Goal: Ask a question

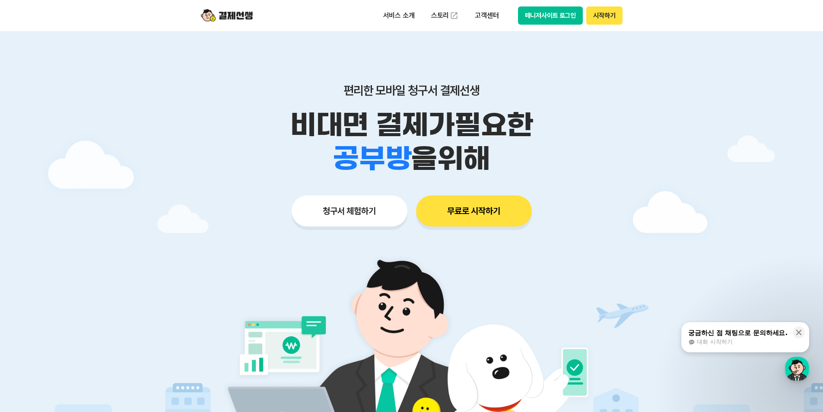
click at [548, 14] on button "매니저사이트 로그인" at bounding box center [550, 15] width 65 height 18
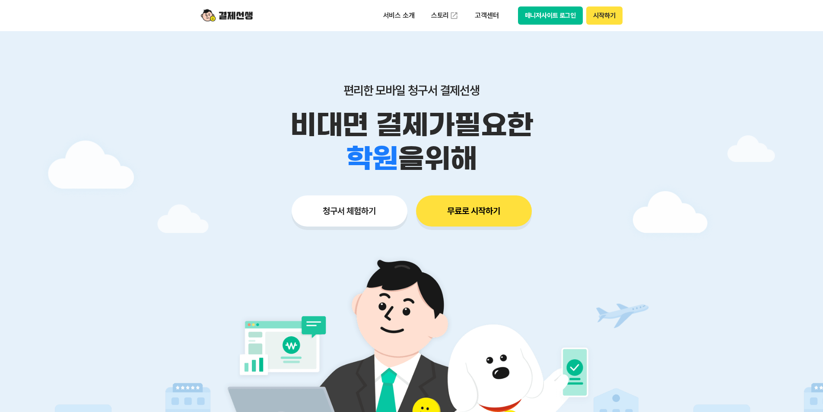
click at [538, 19] on button "매니저사이트 로그인" at bounding box center [550, 15] width 65 height 18
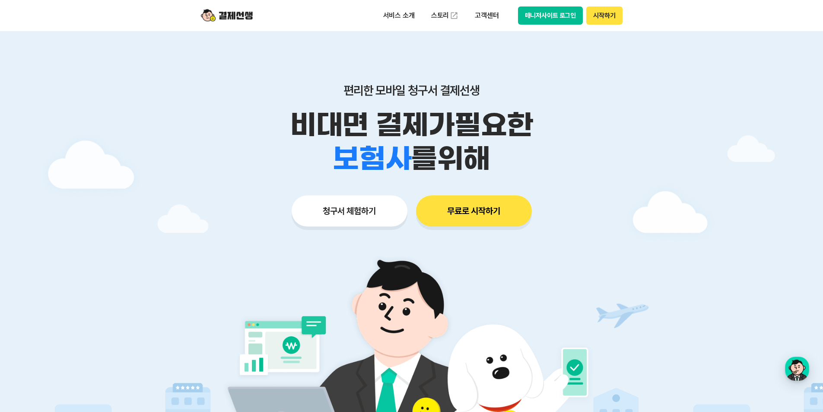
click at [450, 213] on button "무료로 시작하기" at bounding box center [474, 210] width 116 height 31
click at [533, 10] on button "매니저사이트 로그인" at bounding box center [550, 15] width 65 height 18
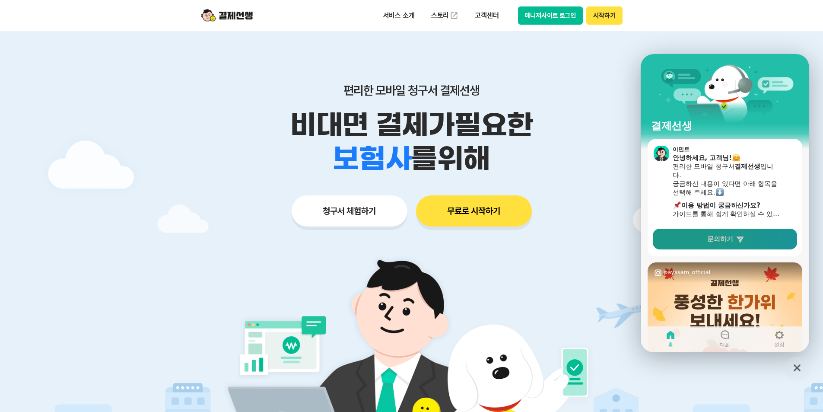
click at [723, 237] on span "문의하기" at bounding box center [720, 239] width 26 height 9
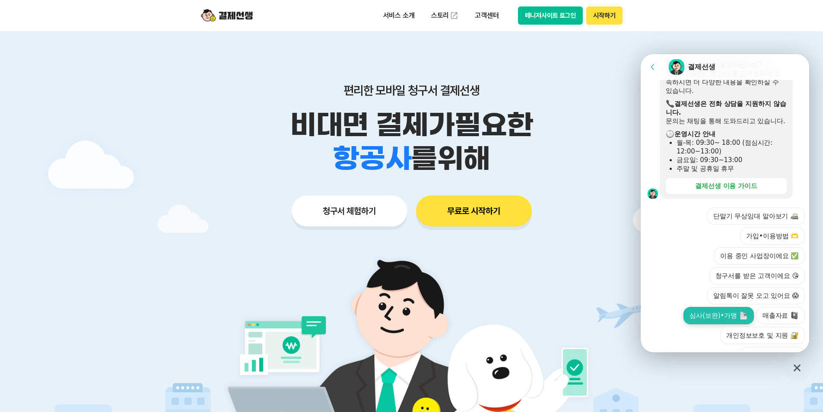
scroll to position [216, 0]
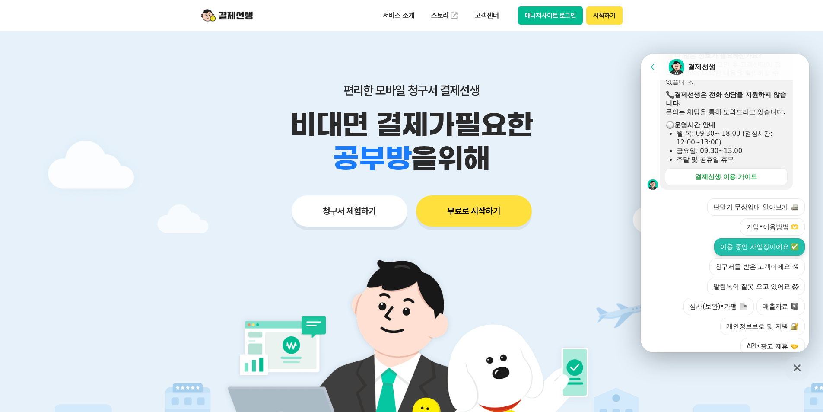
click at [760, 253] on button "이용 중인 사업장이에요 ✅" at bounding box center [759, 246] width 91 height 17
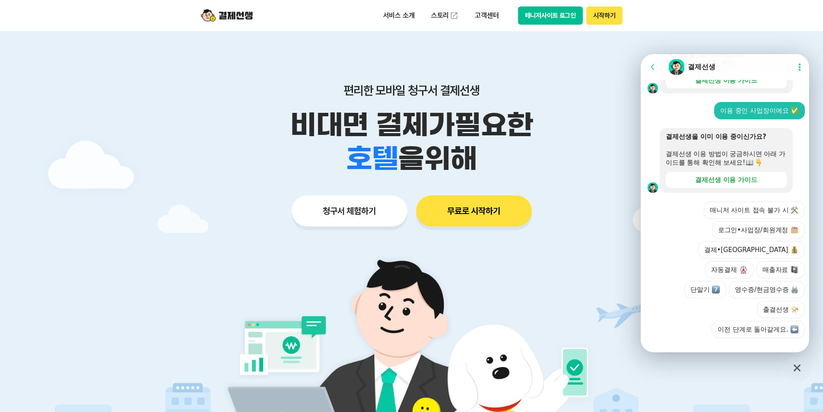
scroll to position [314, 0]
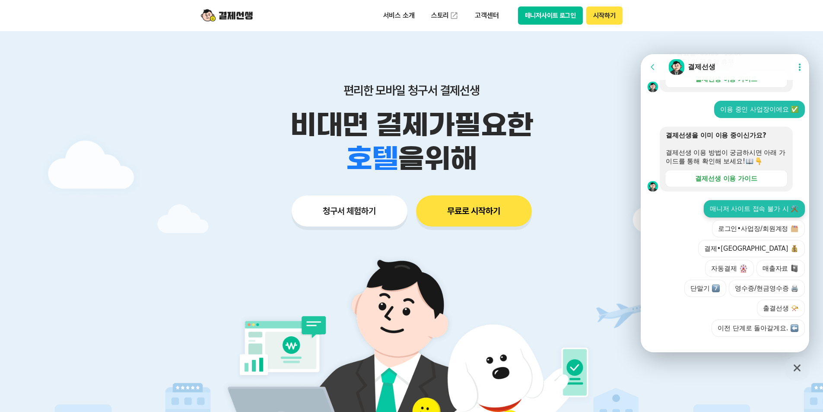
click at [750, 217] on button "매니저 사이트 접속 불가 시 ⚒️" at bounding box center [754, 208] width 101 height 17
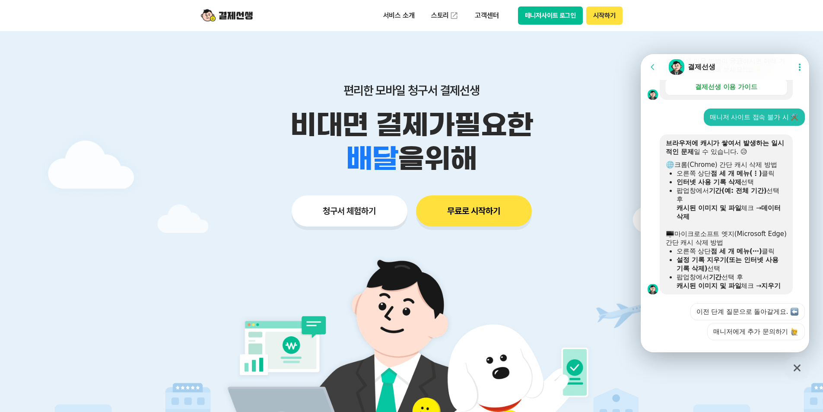
scroll to position [437, 0]
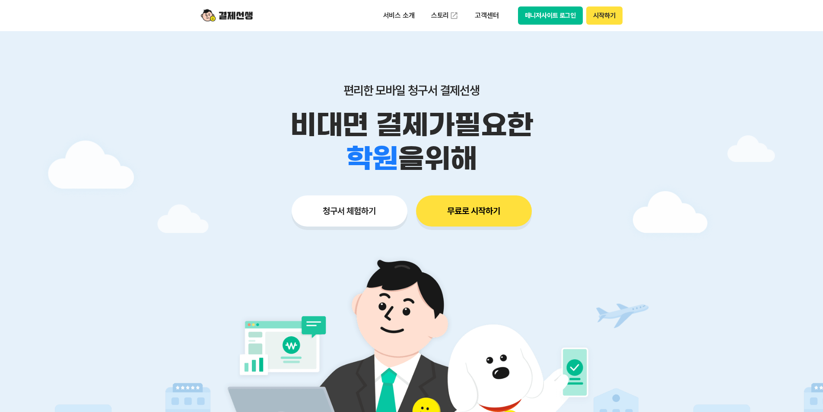
click at [544, 12] on button "매니저사이트 로그인" at bounding box center [550, 15] width 65 height 18
